Goal: Task Accomplishment & Management: Manage account settings

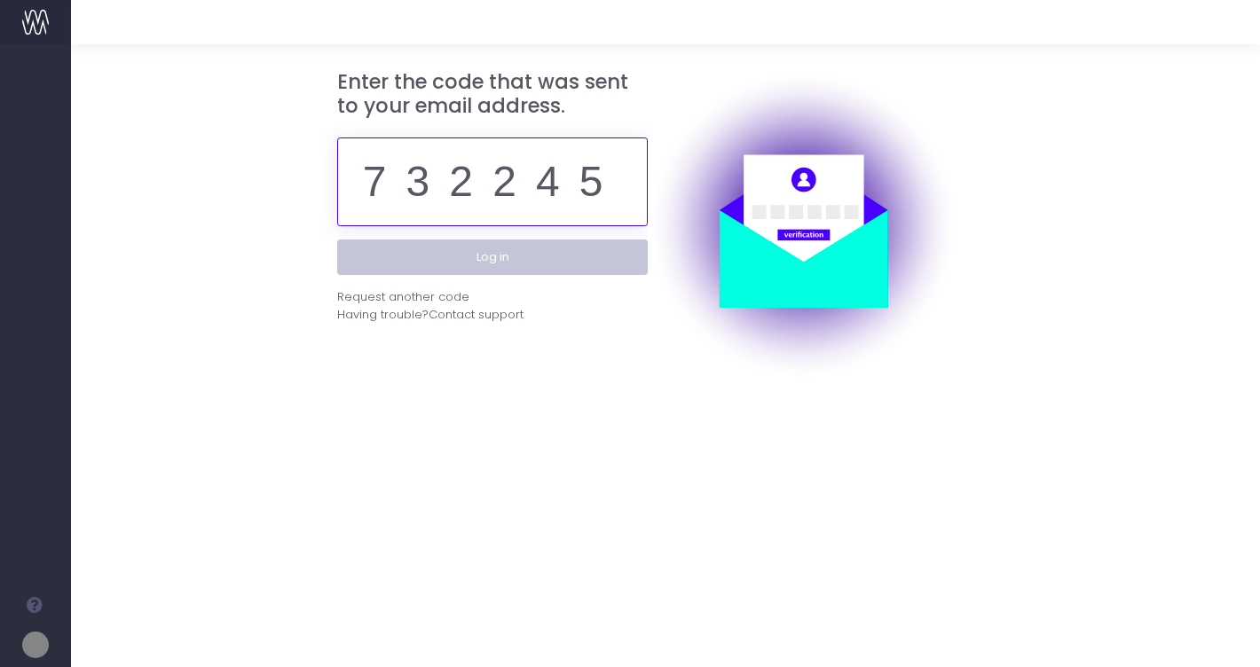
type input "732245"
click at [493, 256] on button "Log in" at bounding box center [492, 258] width 311 height 36
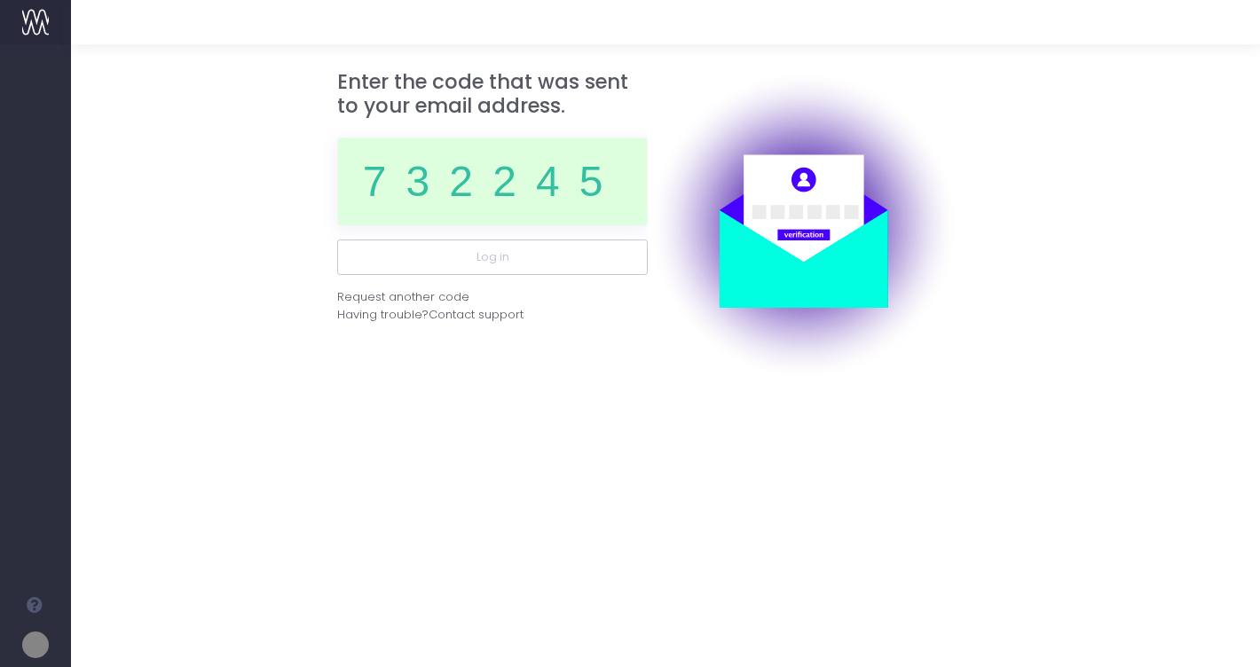
click at [495, 264] on div at bounding box center [630, 333] width 1260 height 667
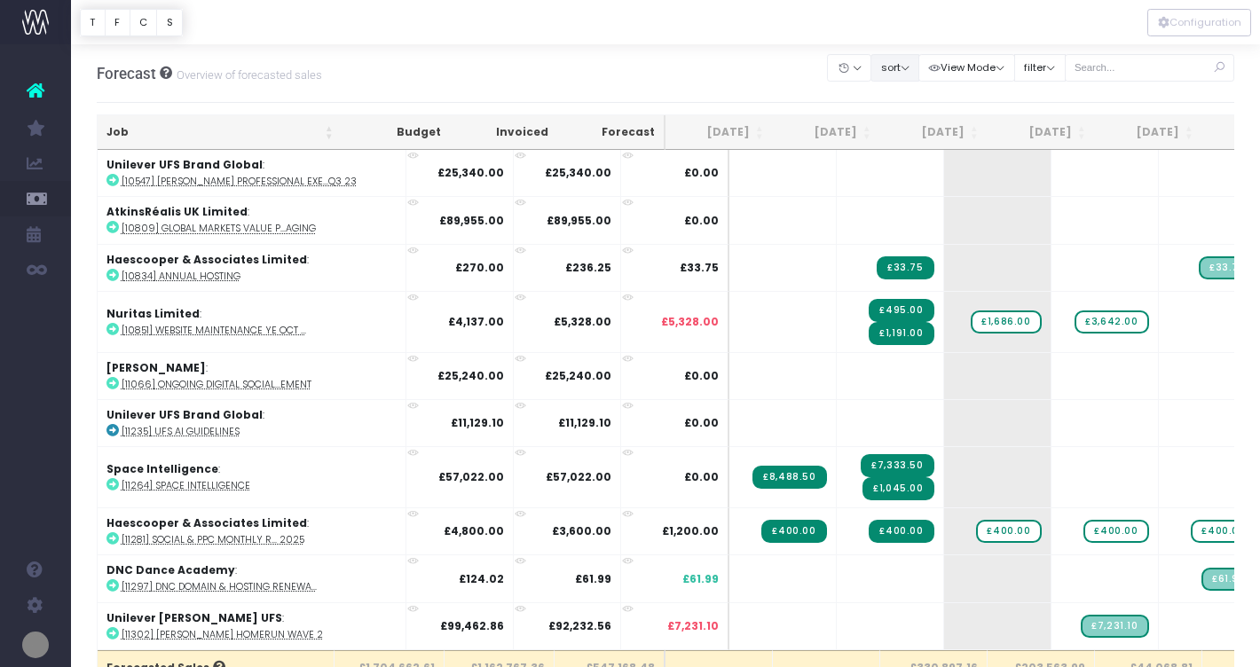
click at [917, 67] on button "sort" at bounding box center [895, 68] width 49 height 28
click at [934, 130] on link "Sort by Client Name Asc" at bounding box center [941, 132] width 138 height 30
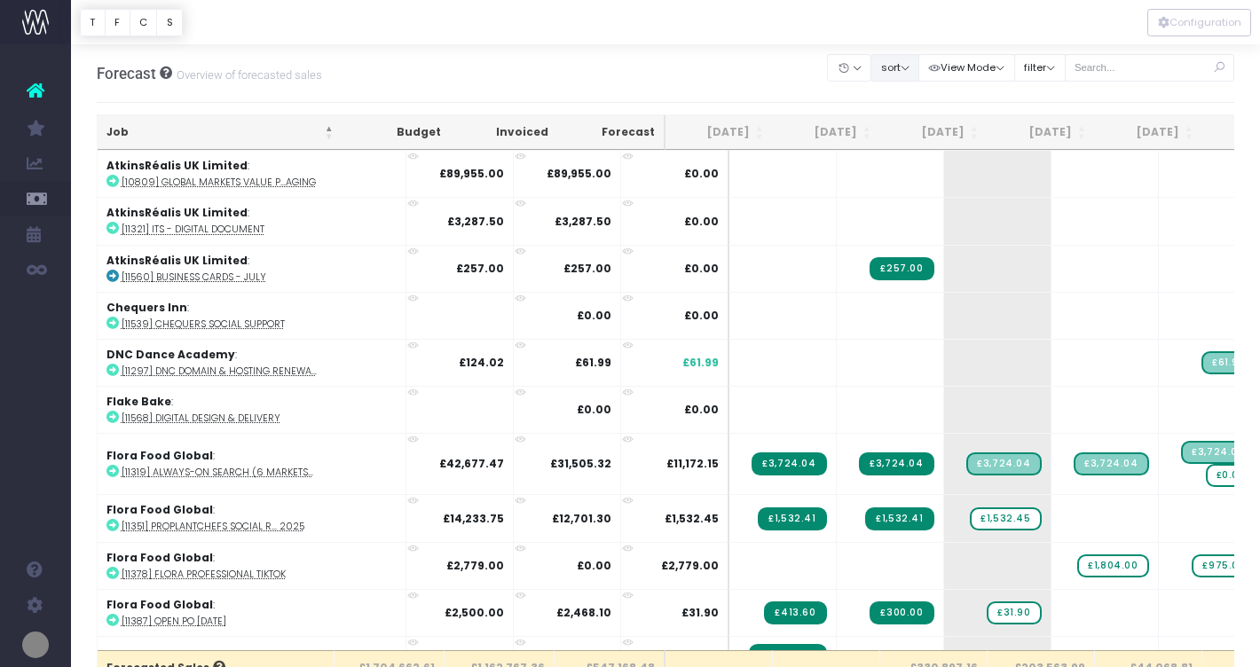
click at [919, 70] on button "sort" at bounding box center [895, 68] width 49 height 28
click at [919, 130] on link "Sort by Client Name Desc" at bounding box center [944, 132] width 144 height 30
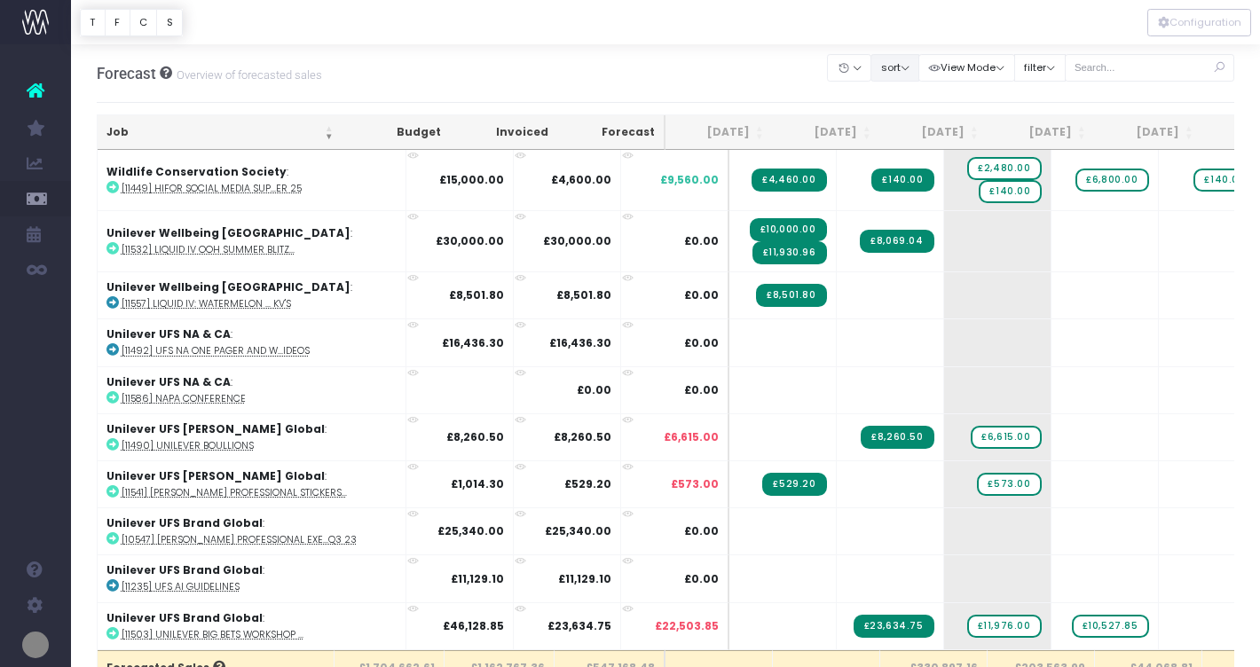
click at [910, 79] on button "sort" at bounding box center [895, 68] width 49 height 28
click at [912, 124] on link "Sort by Client Name Asc" at bounding box center [941, 132] width 138 height 30
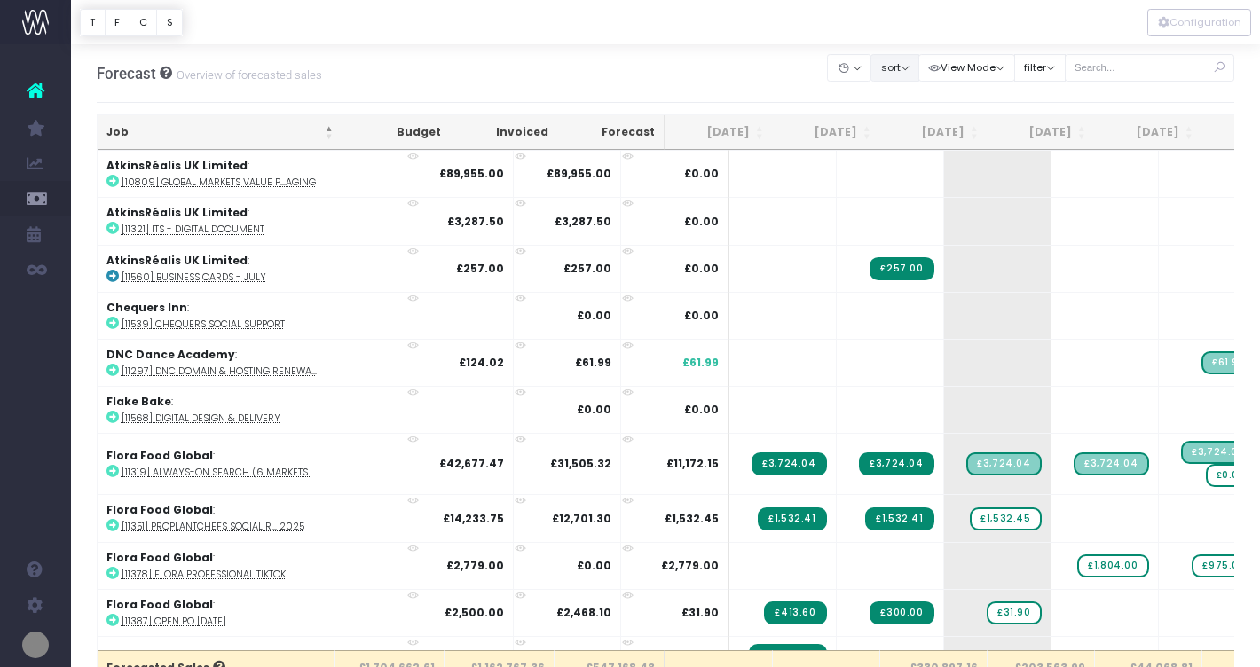
click at [917, 73] on button "sort" at bounding box center [895, 68] width 49 height 28
click at [921, 94] on link "Sort by Job Name Asc" at bounding box center [944, 102] width 144 height 30
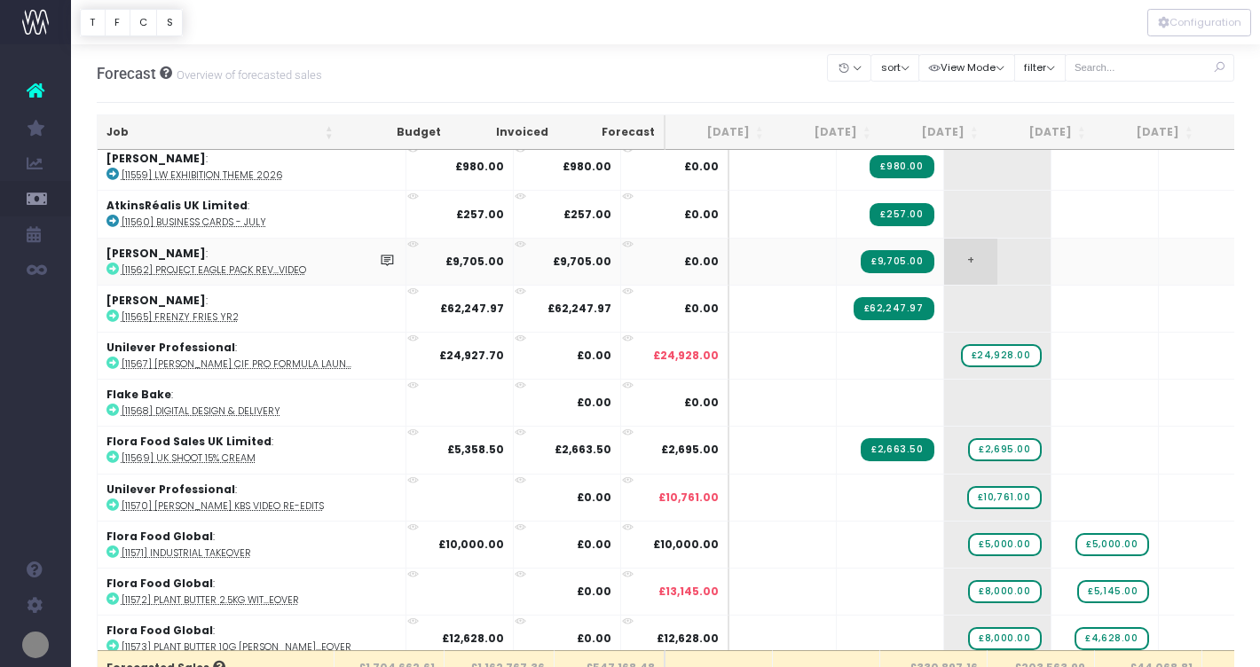
scroll to position [3247, 0]
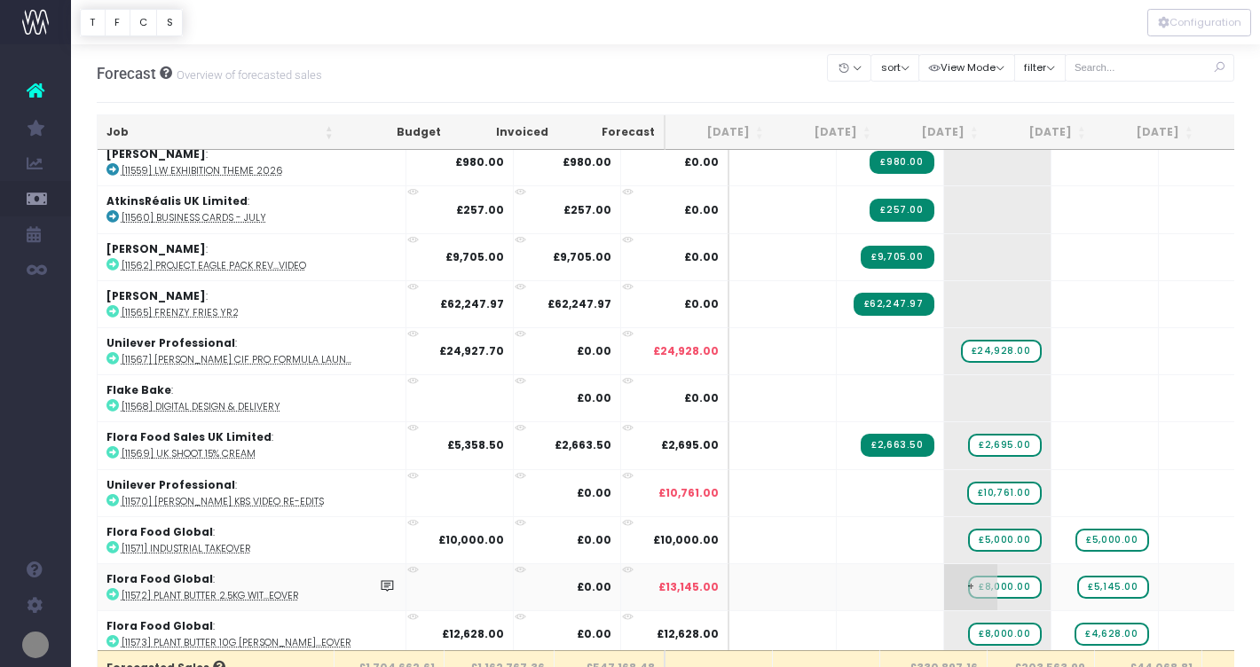
click at [968, 576] on span "£8,000.00" at bounding box center [1004, 587] width 73 height 23
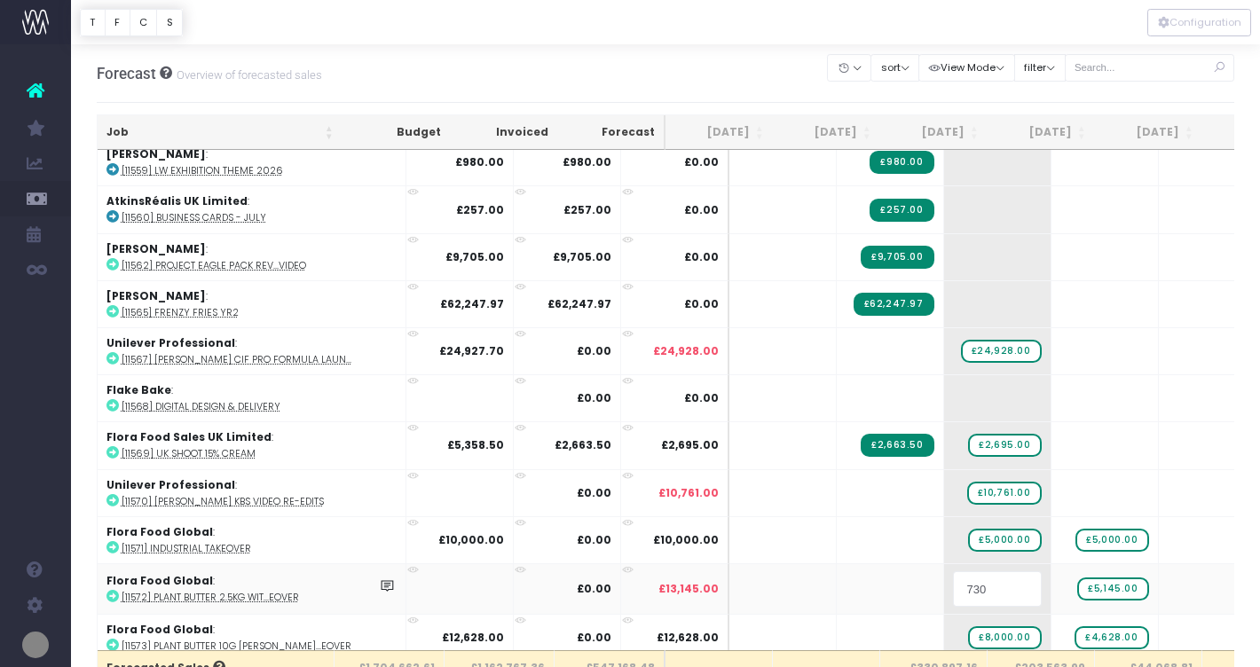
type input "7305"
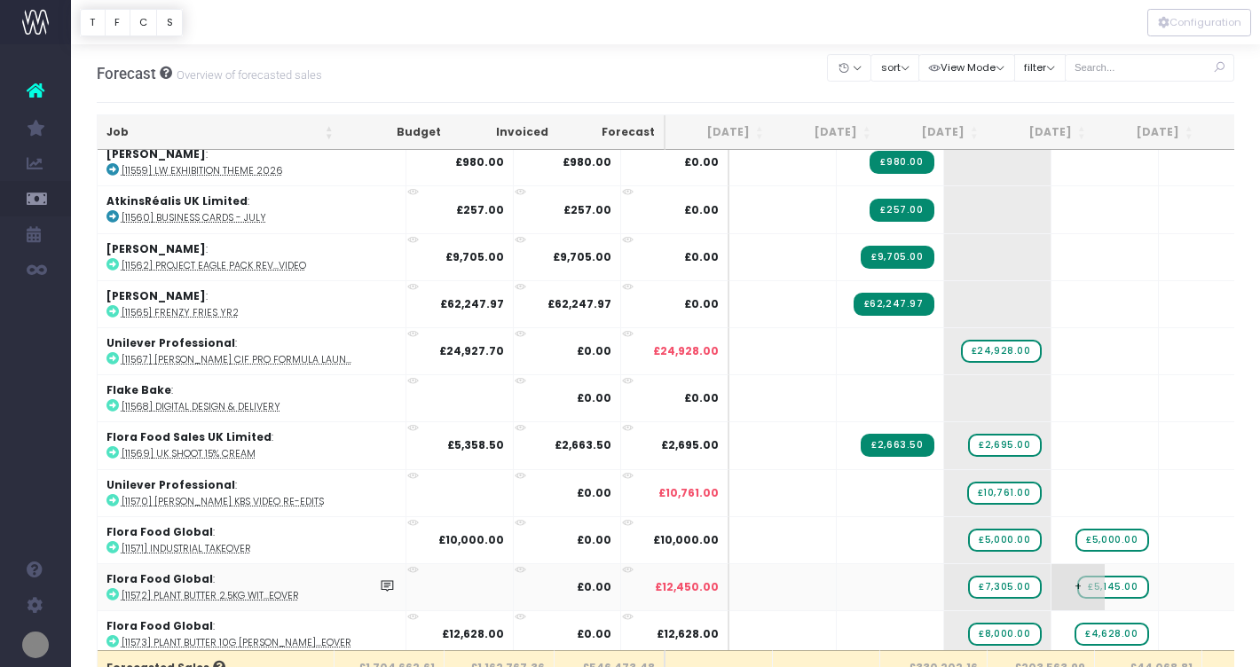
click at [1077, 578] on span "£5,145.00" at bounding box center [1112, 587] width 71 height 23
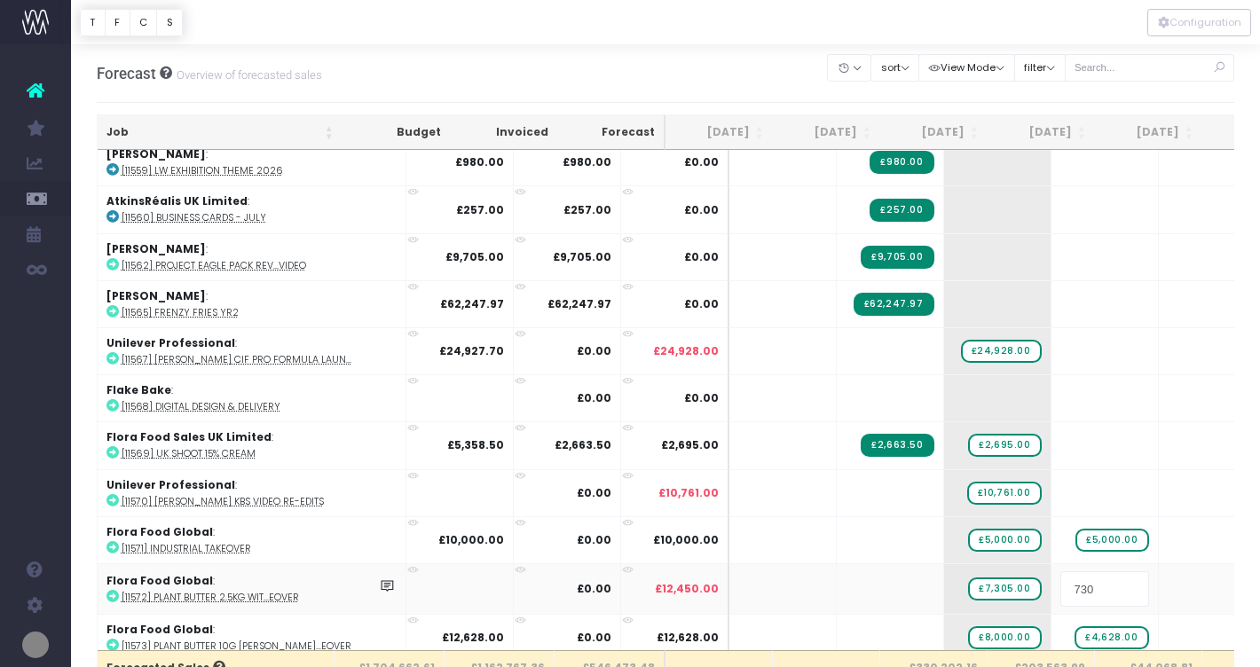
type input "7305"
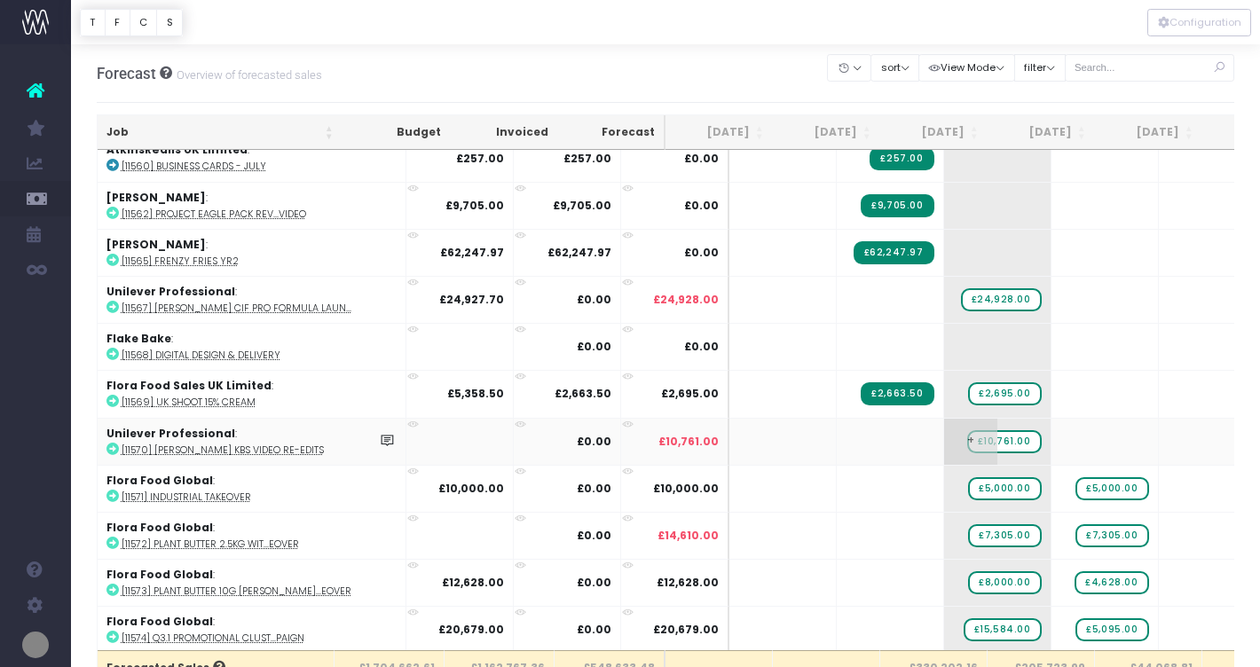
scroll to position [3304, 0]
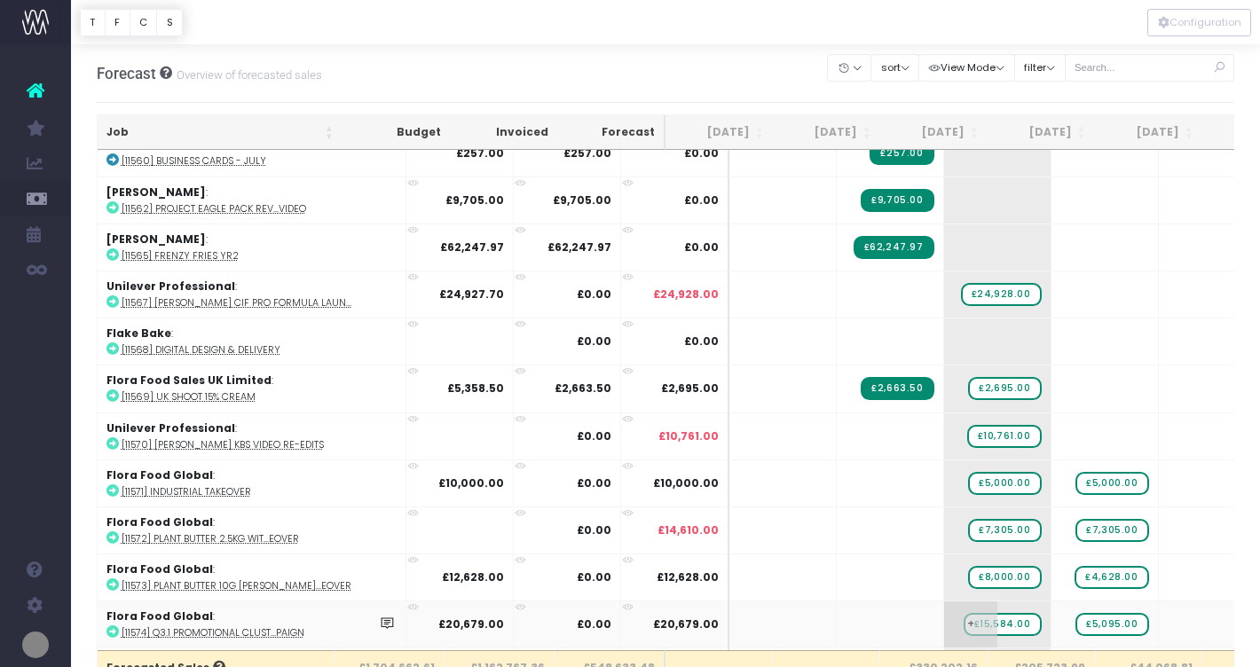
click at [964, 613] on span "£15,584.00" at bounding box center [1003, 624] width 78 height 23
type input "4008"
click at [1076, 614] on span "£5,095.00" at bounding box center [1112, 624] width 73 height 23
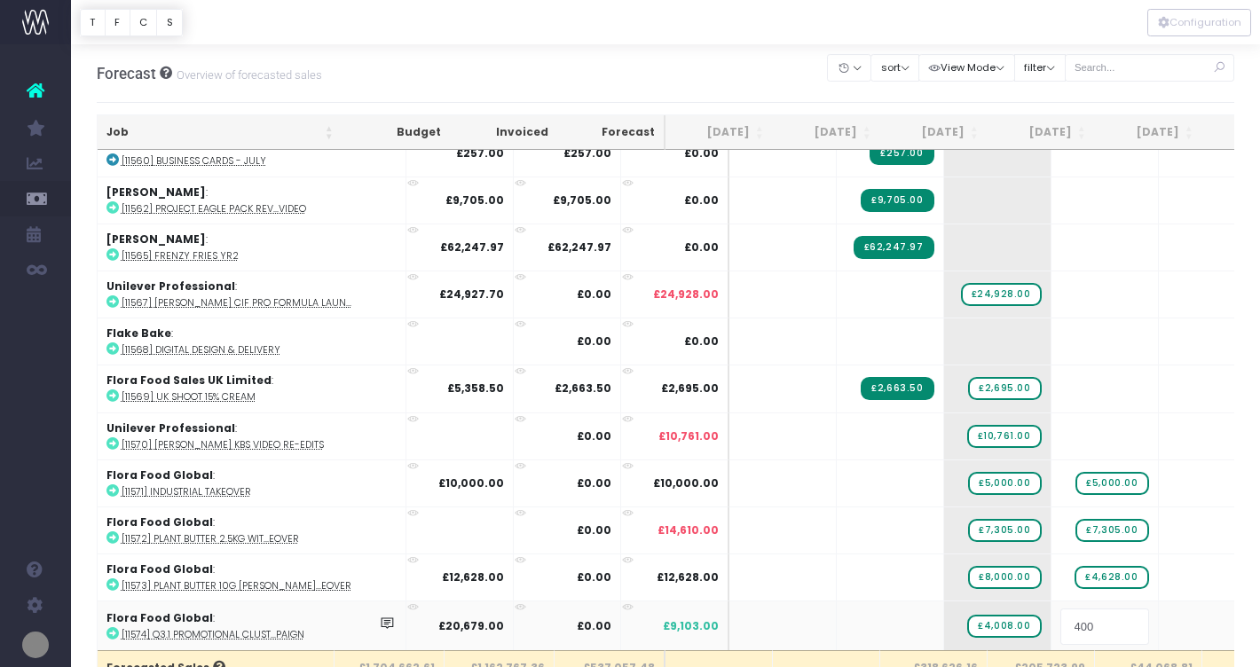
type input "4008"
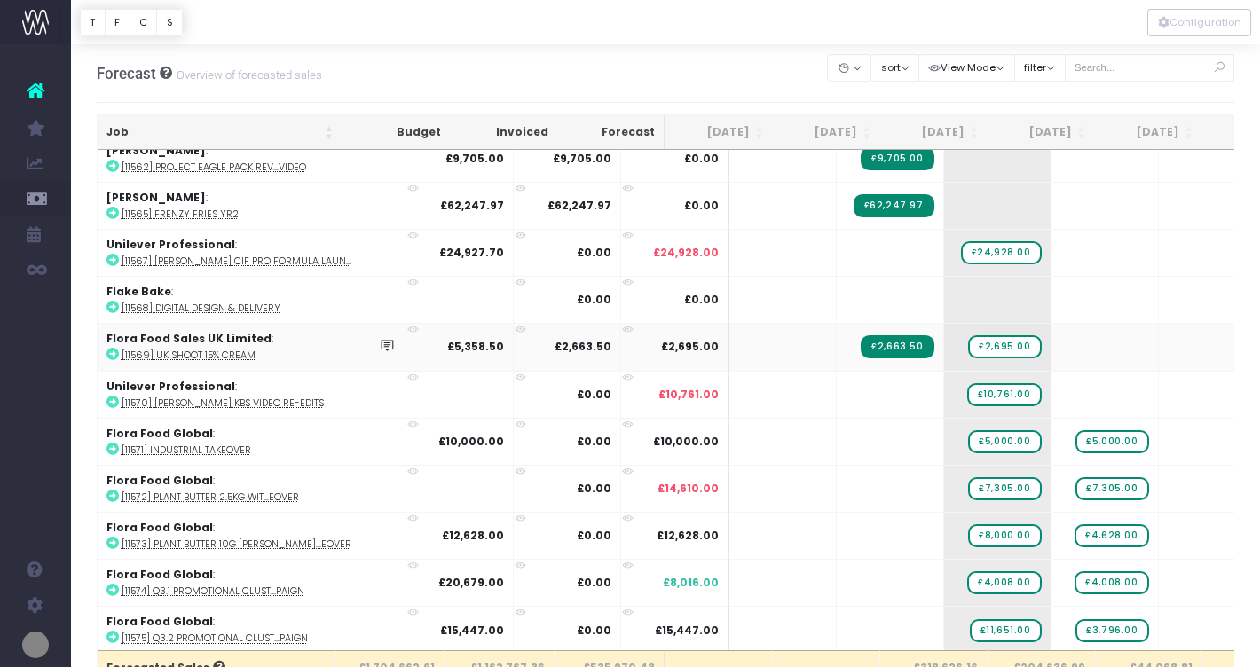
scroll to position [3349, 0]
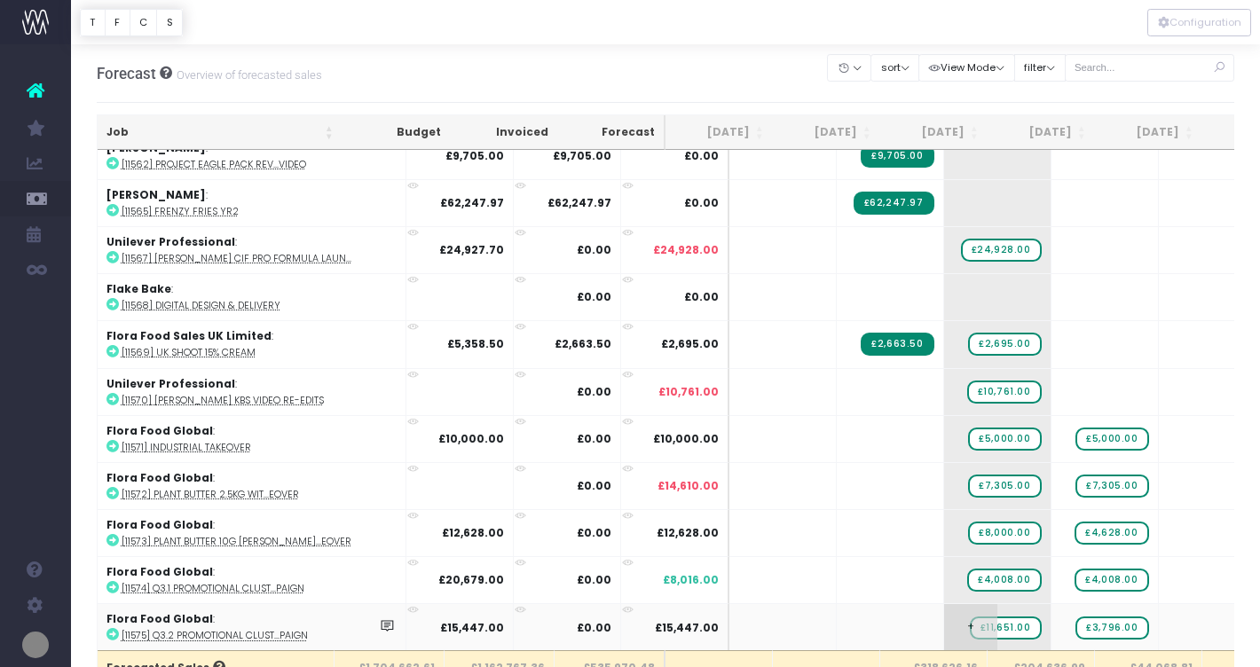
click at [970, 617] on span "£11,651.00" at bounding box center [1006, 628] width 72 height 23
type input "3796"
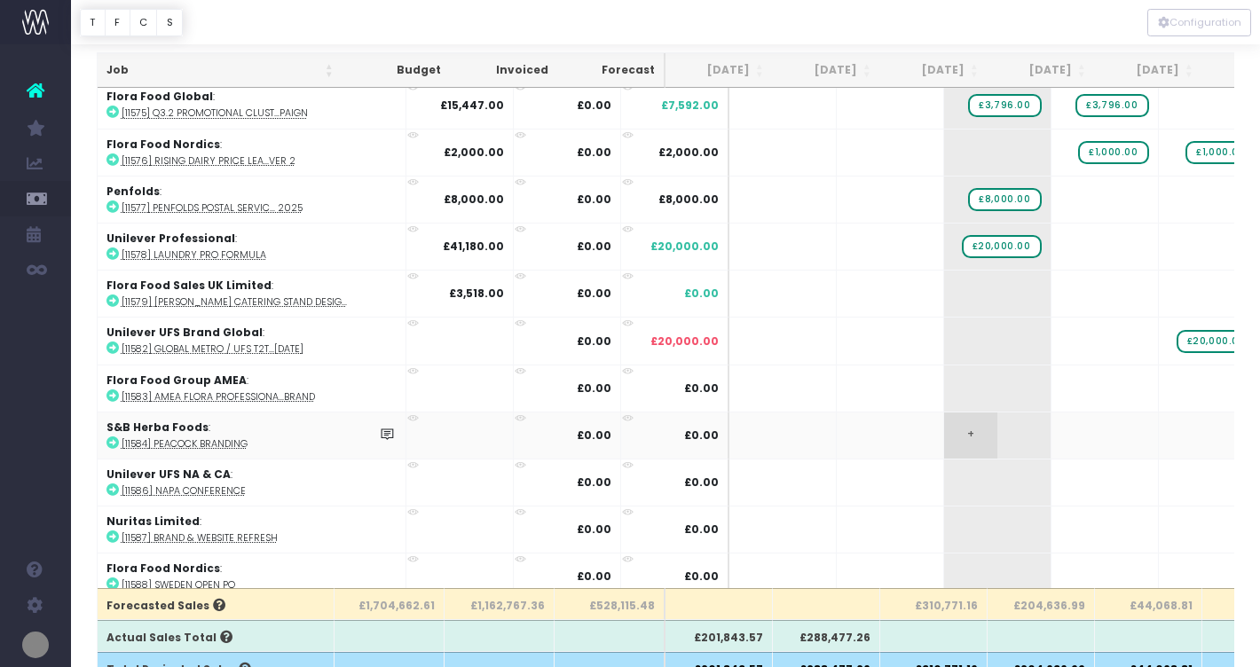
scroll to position [78, 0]
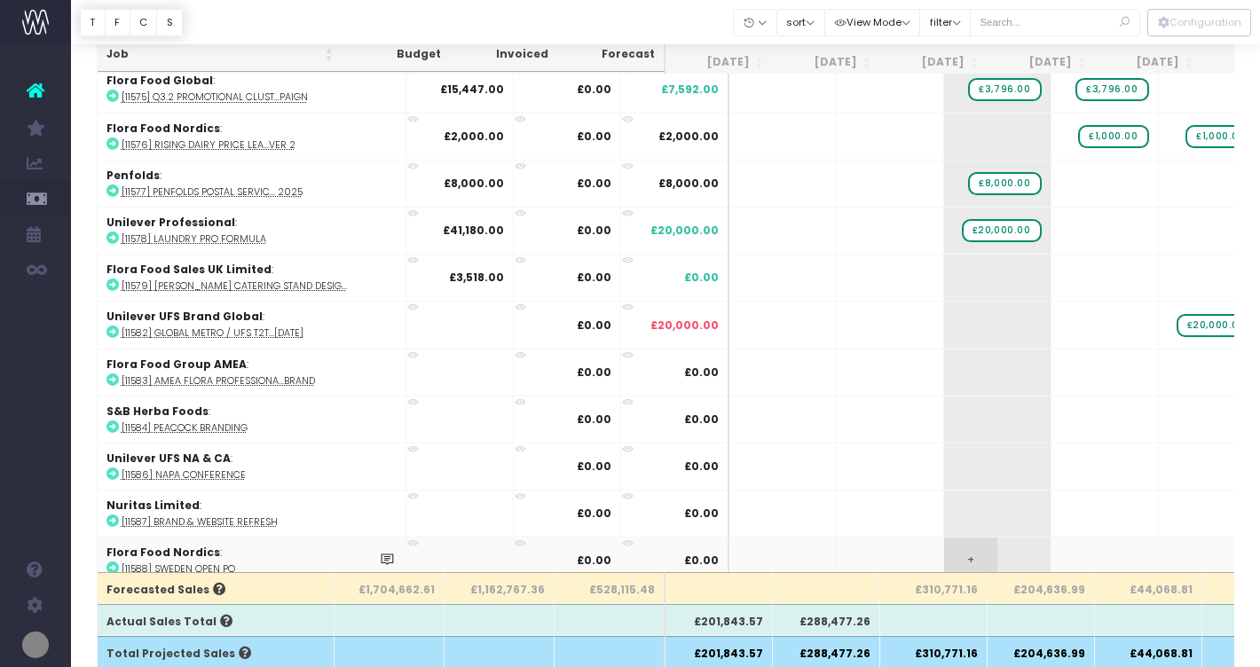
click at [944, 548] on span "+" at bounding box center [970, 561] width 53 height 46
type input "5000"
click at [1065, 552] on body "Oh my... this is bad. wayahead wasn't able to load this page. Please contact su…" at bounding box center [630, 255] width 1260 height 667
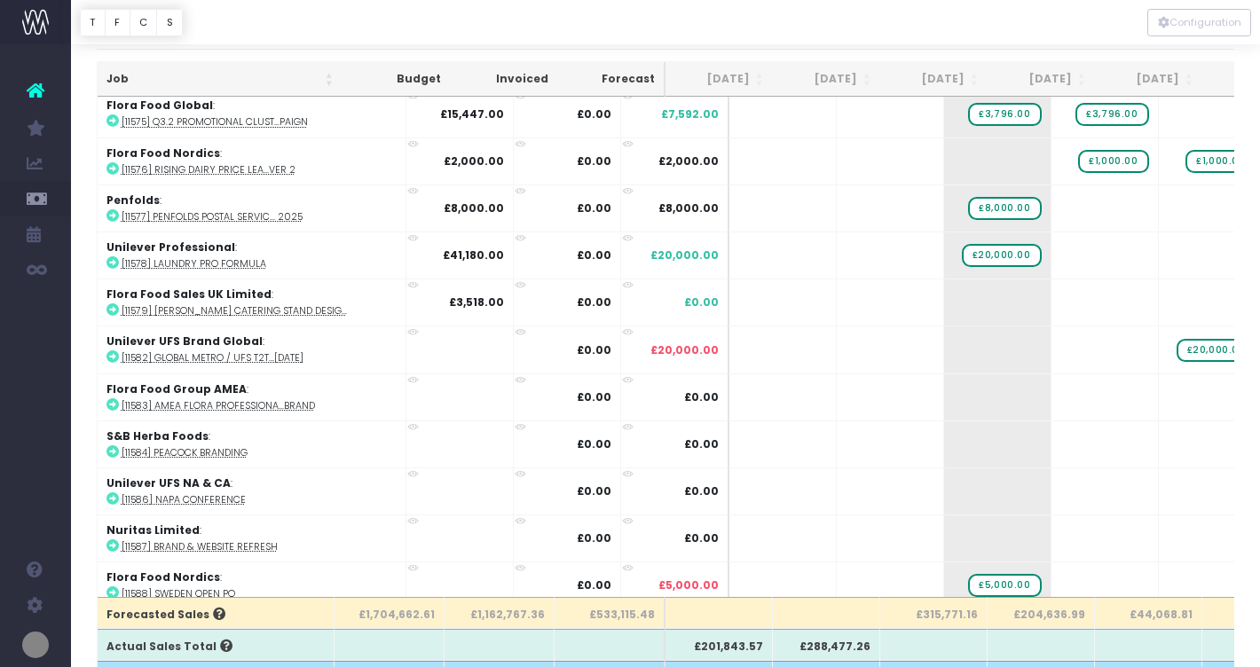
scroll to position [71, 0]
